Goal: Task Accomplishment & Management: Complete application form

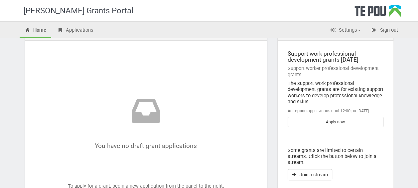
scroll to position [27, 0]
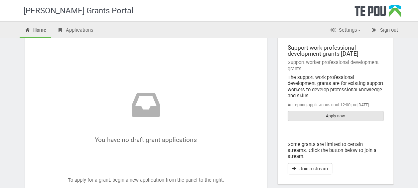
click at [326, 111] on link "Apply now" at bounding box center [336, 116] width 96 height 10
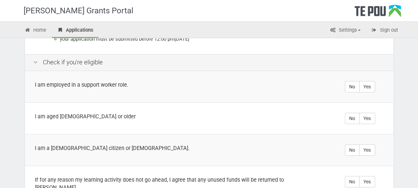
scroll to position [120, 0]
click at [368, 87] on label "Yes" at bounding box center [367, 85] width 16 height 11
radio input "true"
click at [369, 116] on label "Yes" at bounding box center [367, 117] width 16 height 11
radio input "true"
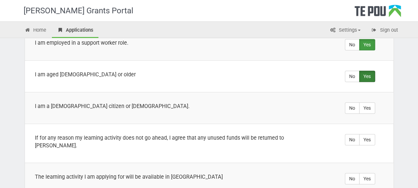
scroll to position [162, 0]
click at [369, 103] on label "Yes" at bounding box center [367, 107] width 16 height 11
radio input "true"
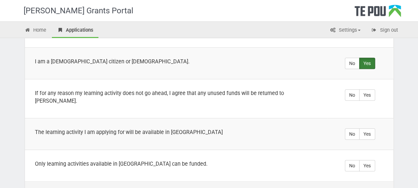
scroll to position [207, 0]
click at [365, 94] on label "Yes" at bounding box center [367, 94] width 16 height 11
radio input "true"
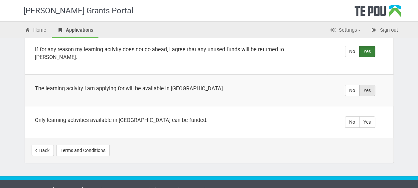
click at [367, 84] on label "Yes" at bounding box center [367, 89] width 16 height 11
radio input "true"
click at [368, 116] on label "Yes" at bounding box center [367, 121] width 16 height 11
radio input "true"
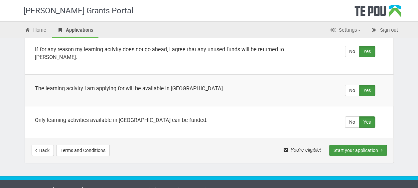
click at [343, 144] on button "Start your application" at bounding box center [358, 149] width 58 height 11
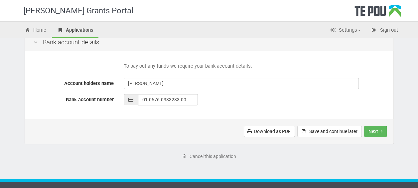
scroll to position [325, 0]
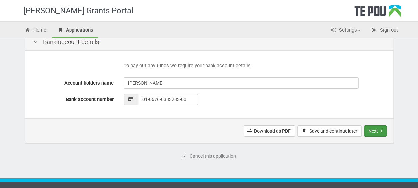
click at [366, 128] on button "Next" at bounding box center [375, 130] width 23 height 11
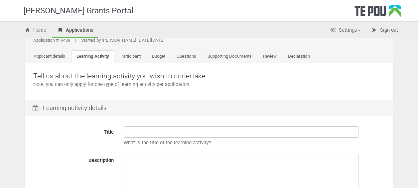
scroll to position [25, 0]
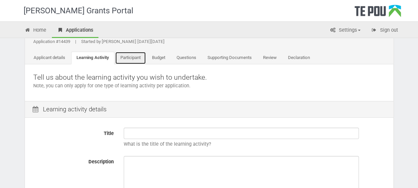
click at [137, 54] on link "Participant" at bounding box center [130, 58] width 31 height 13
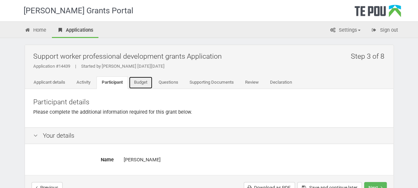
click at [149, 82] on link "Budget" at bounding box center [141, 82] width 24 height 13
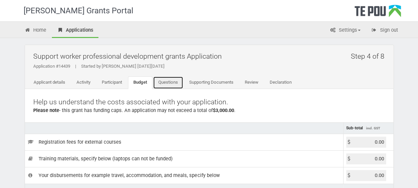
click at [171, 80] on link "Questions" at bounding box center [168, 82] width 30 height 13
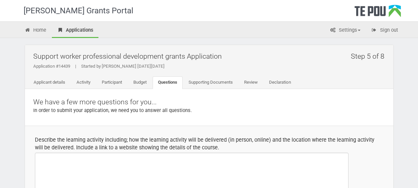
select select
click at [217, 83] on link "Supporting Documents" at bounding box center [210, 82] width 55 height 13
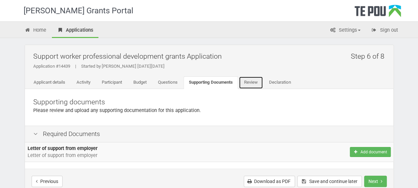
click at [261, 84] on link "Review" at bounding box center [251, 82] width 24 height 13
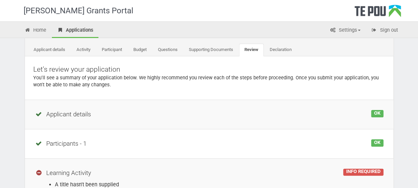
scroll to position [31, 0]
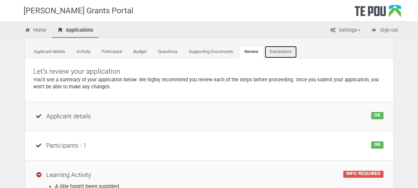
click at [279, 52] on link "Declaration" at bounding box center [280, 52] width 33 height 13
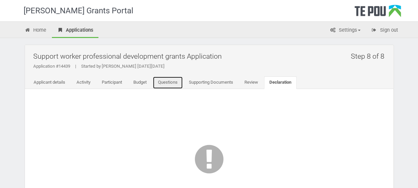
click at [167, 84] on link "Questions" at bounding box center [168, 82] width 30 height 13
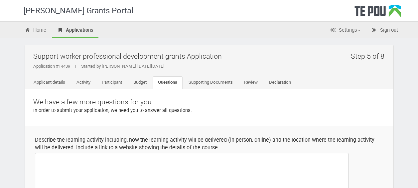
select select
click at [138, 82] on link "Budget" at bounding box center [140, 82] width 24 height 13
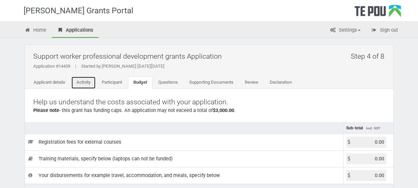
click at [96, 81] on link "Activity" at bounding box center [83, 82] width 25 height 13
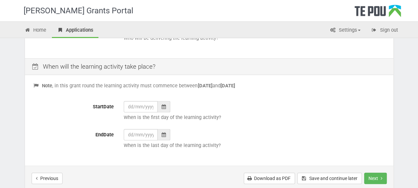
scroll to position [279, 0]
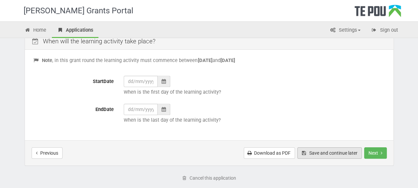
click at [343, 154] on button "Save and continue later" at bounding box center [329, 152] width 65 height 11
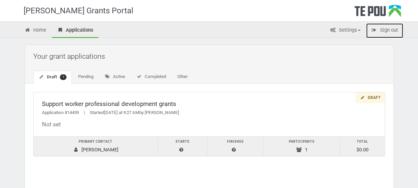
click at [391, 30] on link "Sign out" at bounding box center [384, 30] width 37 height 15
